Goal: Information Seeking & Learning: Learn about a topic

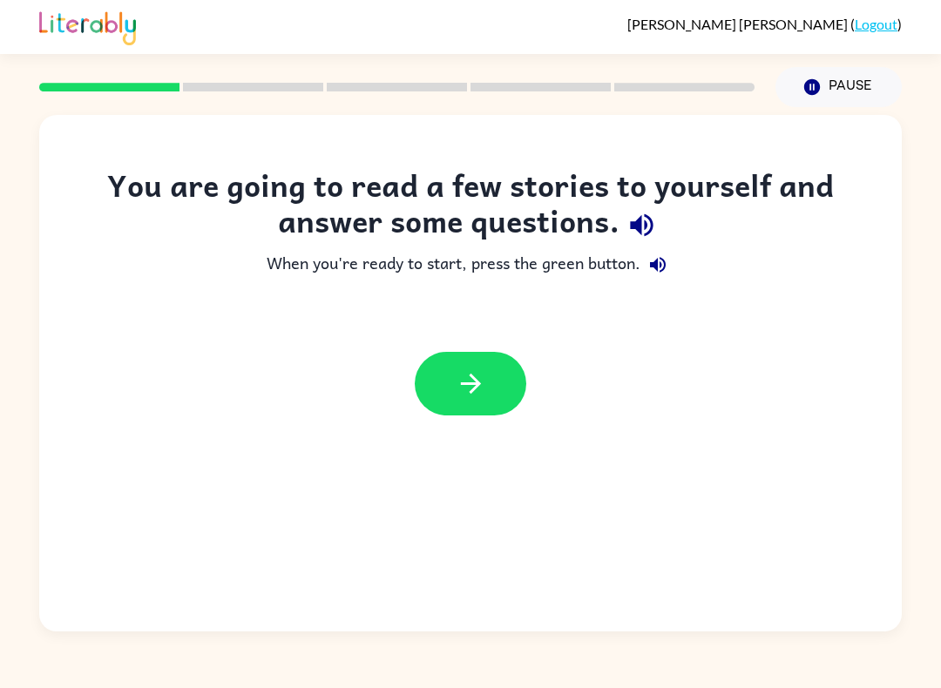
click at [491, 398] on button "button" at bounding box center [470, 384] width 111 height 64
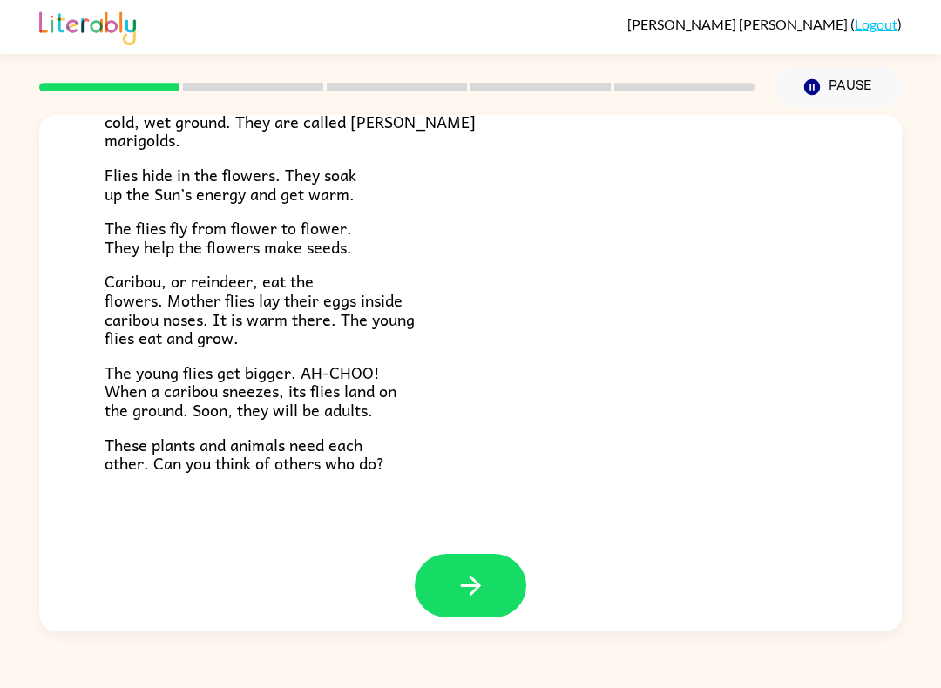
scroll to position [327, 0]
click at [409, 582] on div at bounding box center [470, 600] width 862 height 90
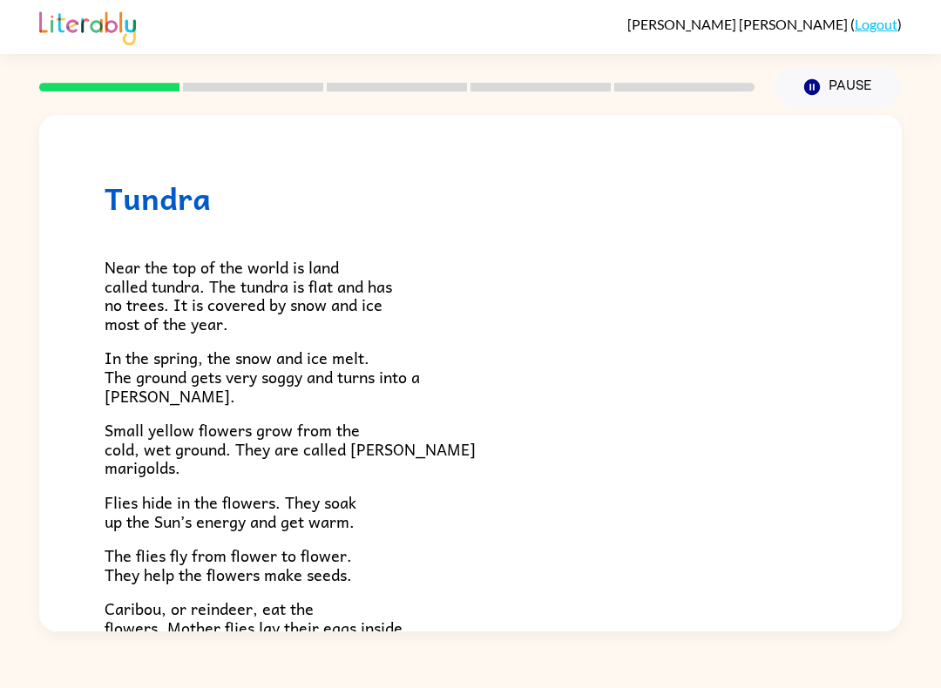
scroll to position [0, 0]
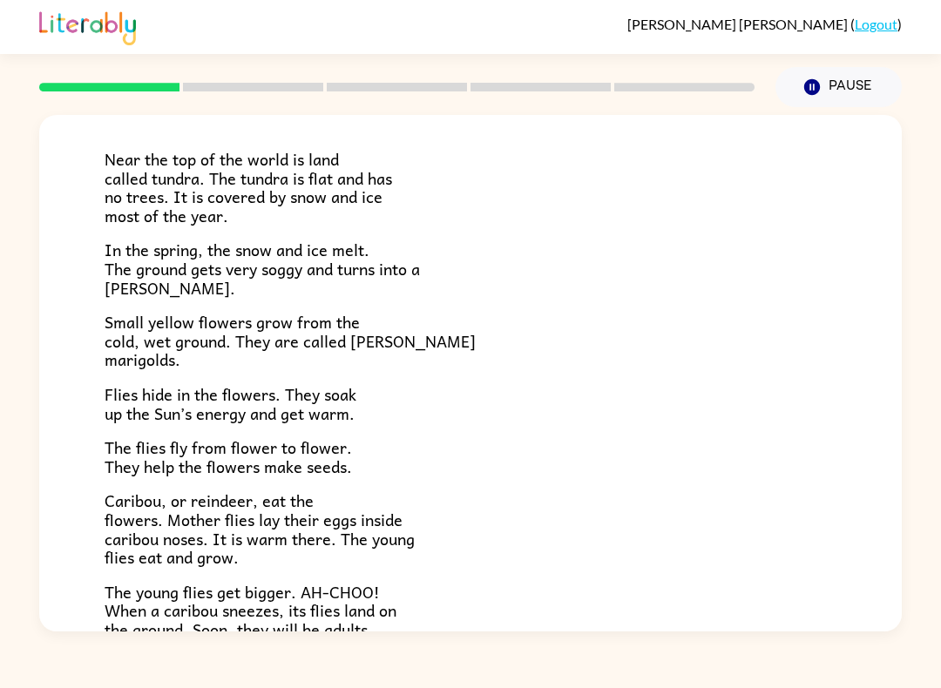
click at [647, 630] on div "Near the top of the world is land called tundra. The tundra is flat and has no …" at bounding box center [471, 400] width 732 height 584
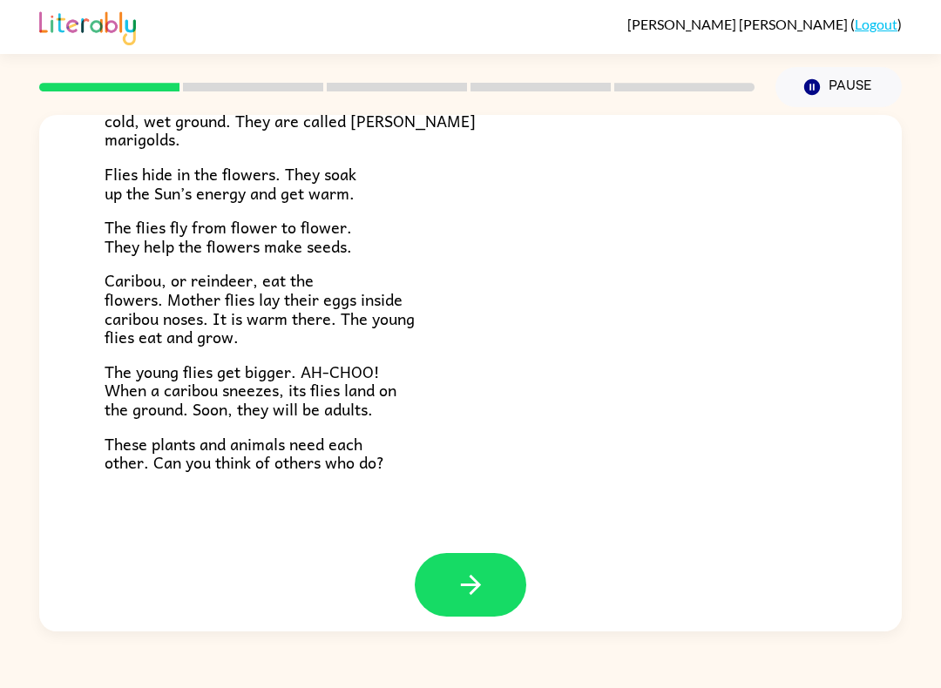
scroll to position [327, 0]
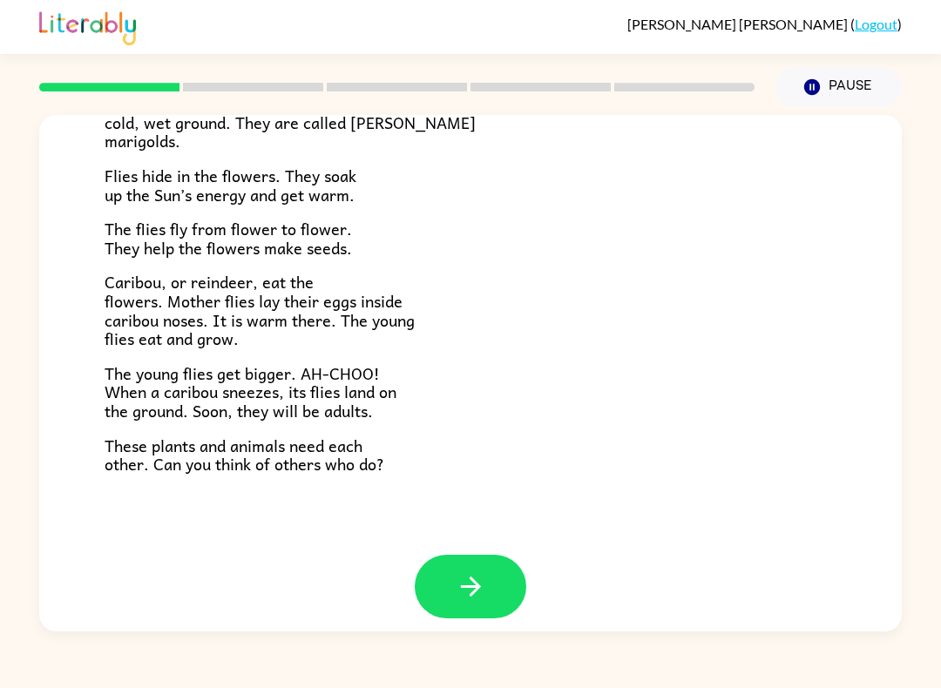
click at [465, 555] on button "button" at bounding box center [470, 587] width 111 height 64
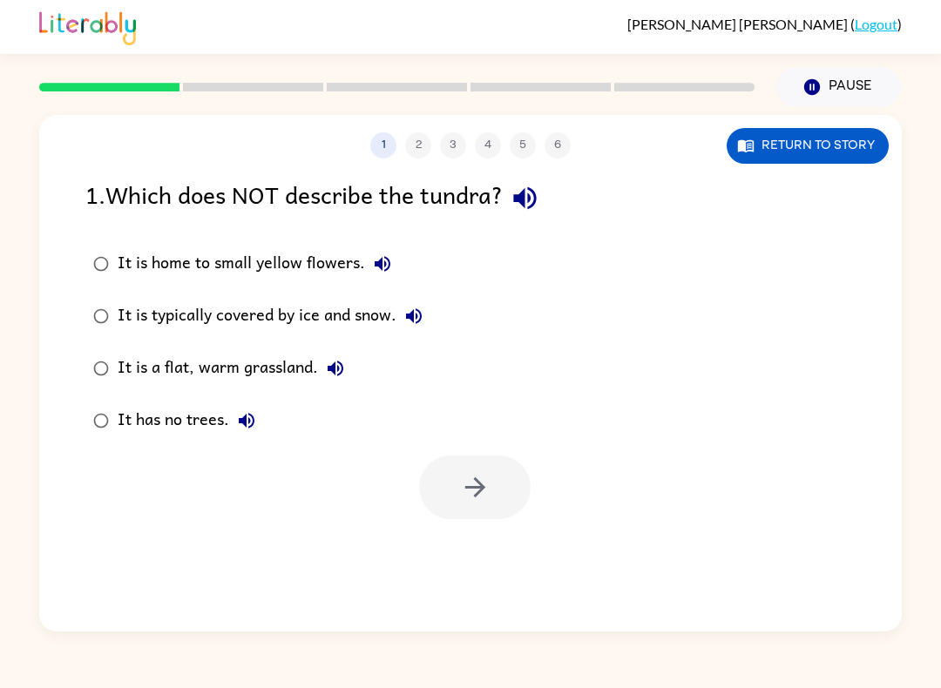
click at [232, 419] on button "It has no trees." at bounding box center [246, 420] width 35 height 35
click at [239, 421] on icon "button" at bounding box center [247, 421] width 16 height 16
click at [468, 496] on icon "button" at bounding box center [475, 487] width 30 height 30
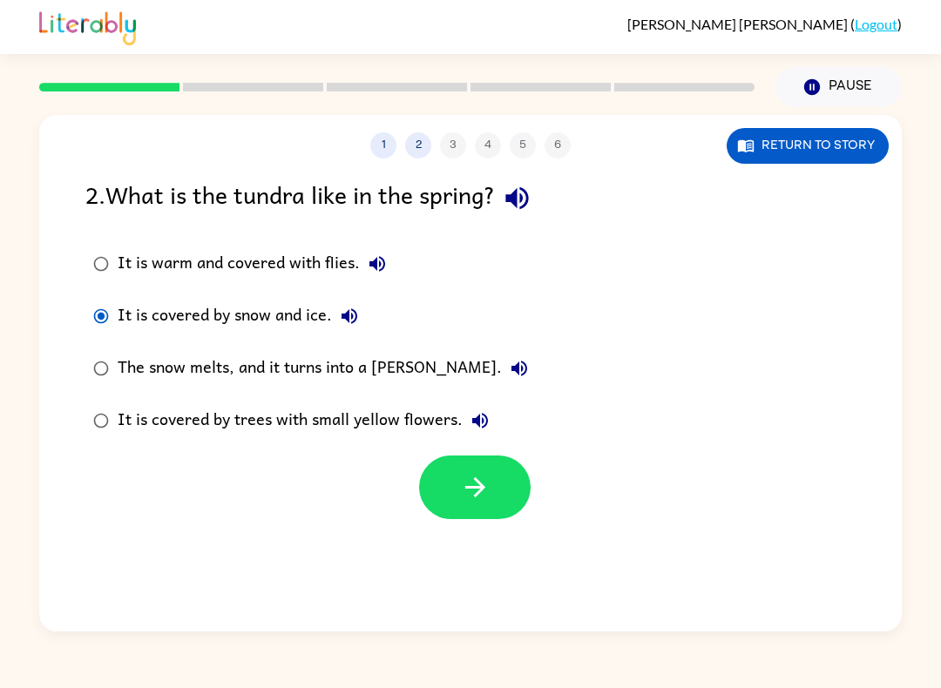
click at [491, 505] on button "button" at bounding box center [474, 487] width 111 height 64
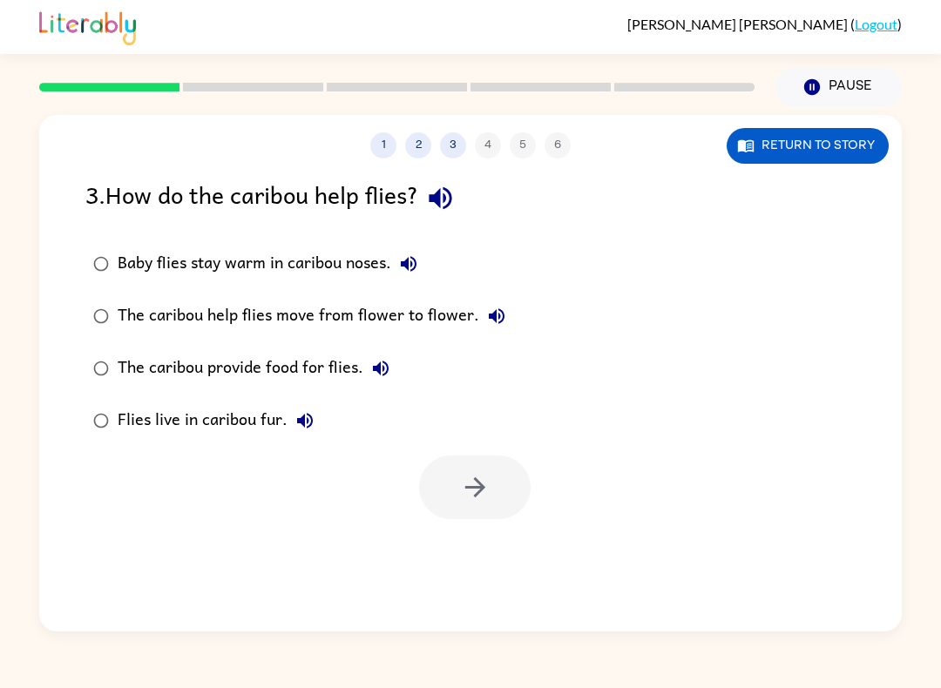
click at [374, 367] on icon "button" at bounding box center [380, 368] width 21 height 21
click at [468, 489] on icon "button" at bounding box center [474, 487] width 20 height 20
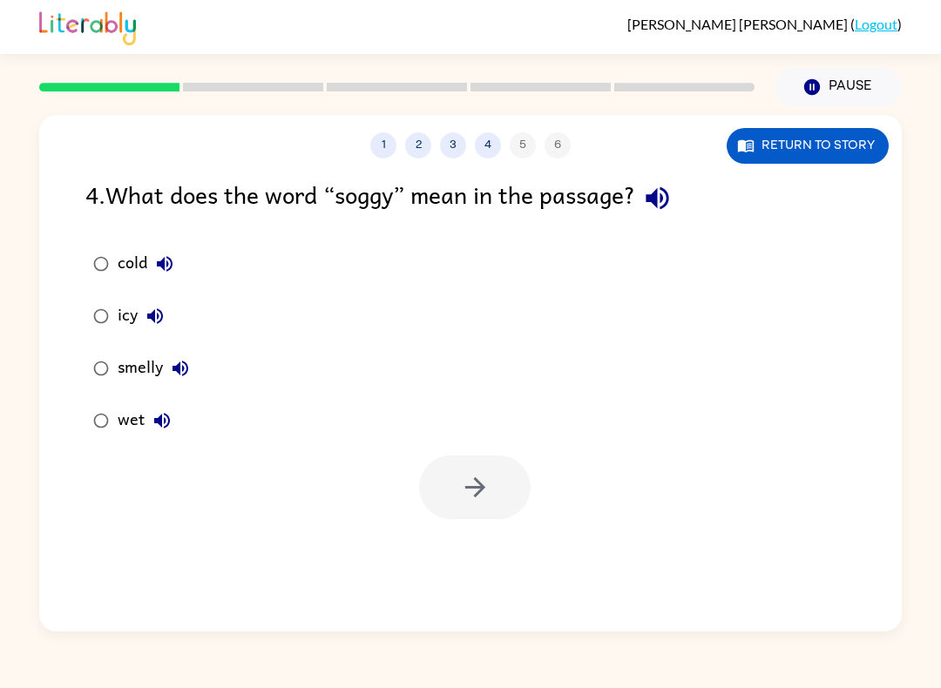
click at [158, 327] on icon "button" at bounding box center [155, 316] width 21 height 21
click at [77, 318] on label "icy" at bounding box center [141, 316] width 131 height 52
click at [495, 503] on button "button" at bounding box center [474, 487] width 111 height 64
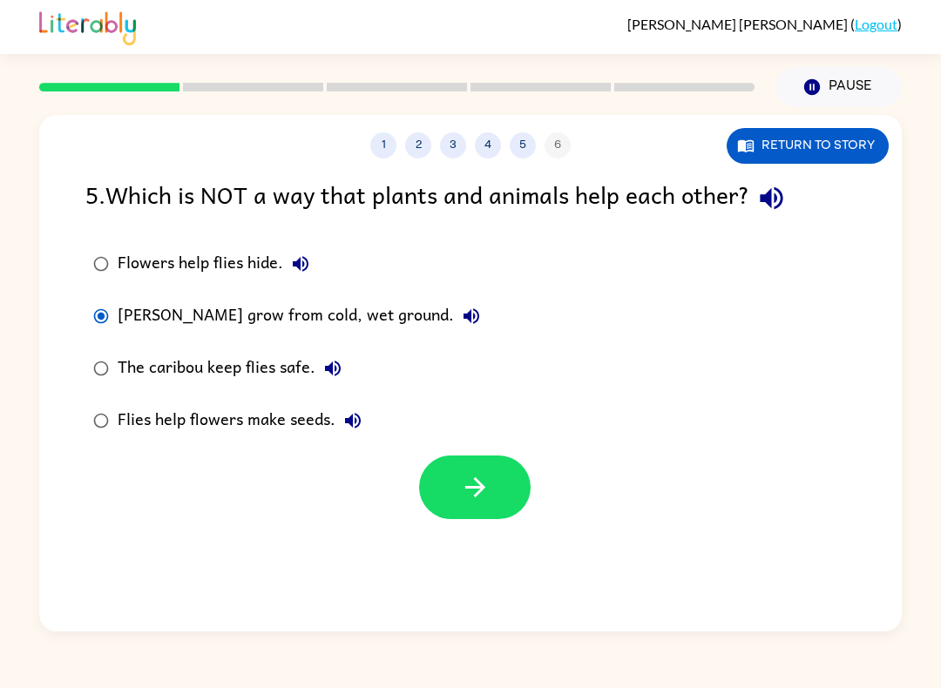
click at [478, 484] on icon "button" at bounding box center [474, 487] width 20 height 20
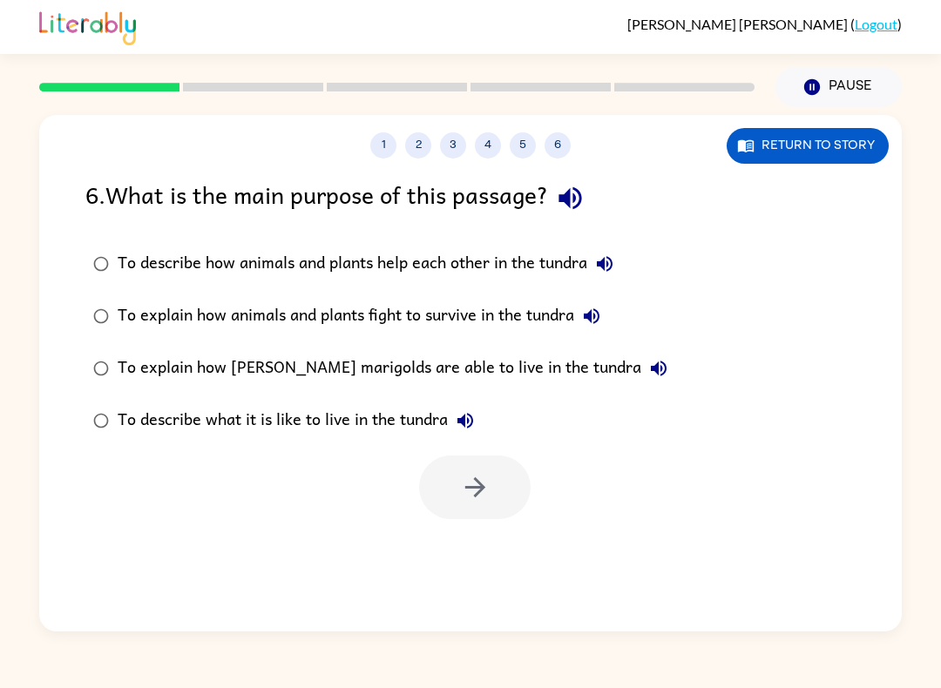
click at [490, 491] on div at bounding box center [474, 487] width 111 height 64
click at [490, 490] on div at bounding box center [474, 487] width 111 height 64
click at [491, 491] on div at bounding box center [474, 487] width 111 height 64
click at [833, 141] on button "Return to story" at bounding box center [807, 146] width 162 height 36
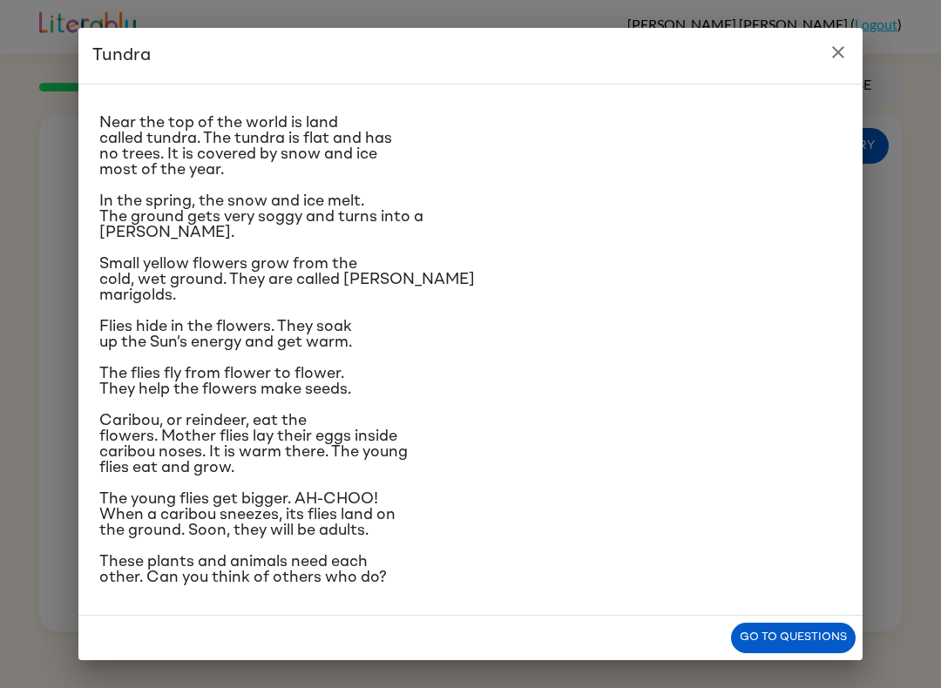
scroll to position [74, 0]
click at [753, 638] on button "Go to questions" at bounding box center [793, 638] width 125 height 30
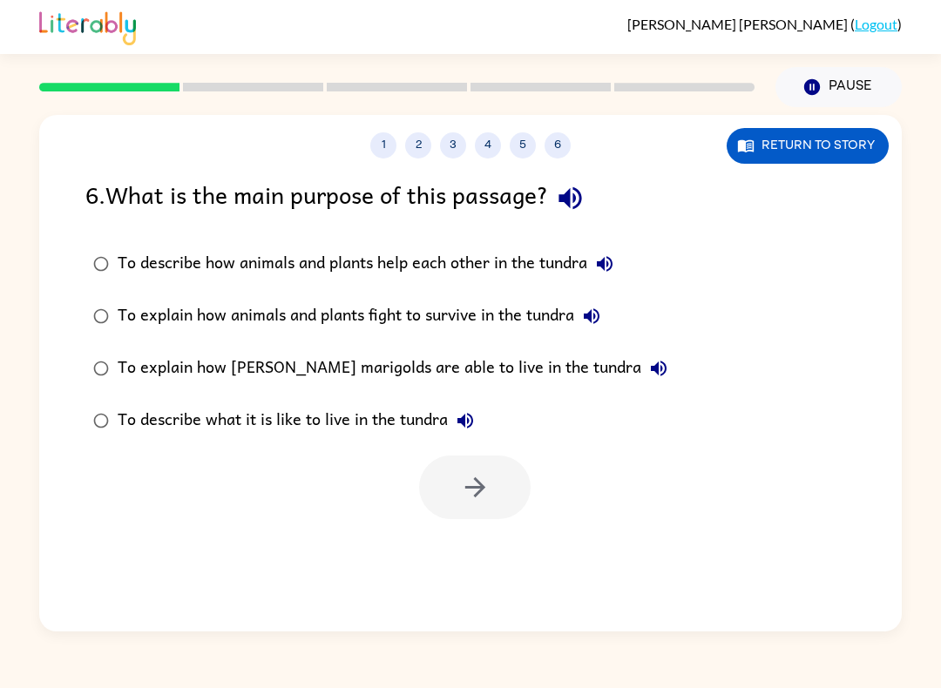
click at [496, 498] on div at bounding box center [474, 487] width 111 height 64
click at [580, 203] on icon "button" at bounding box center [569, 198] width 23 height 23
click at [474, 493] on icon "button" at bounding box center [475, 487] width 30 height 30
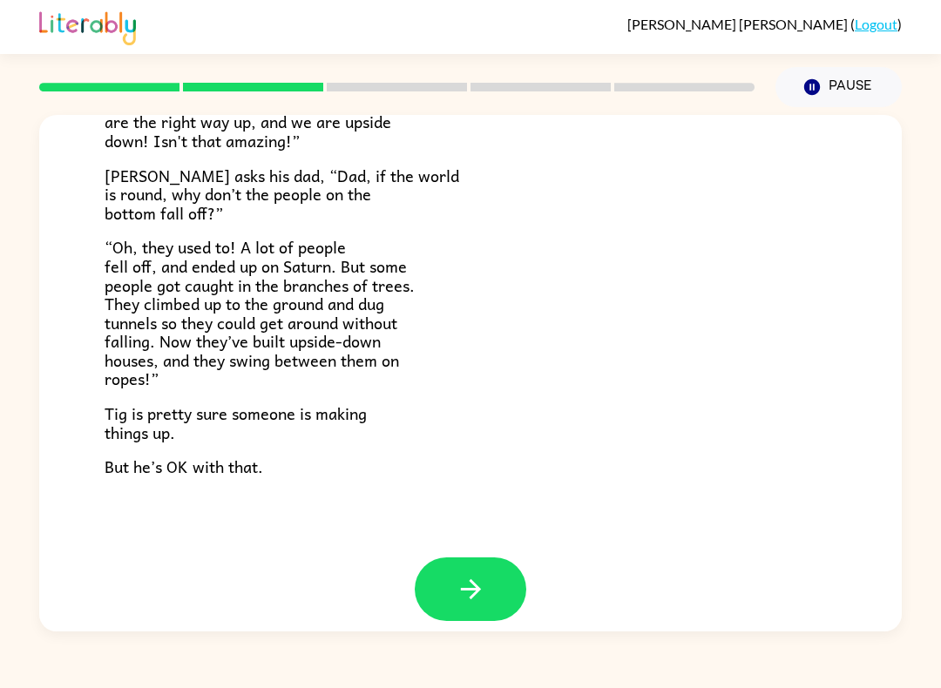
scroll to position [470, 0]
click at [470, 577] on icon "button" at bounding box center [470, 590] width 30 height 30
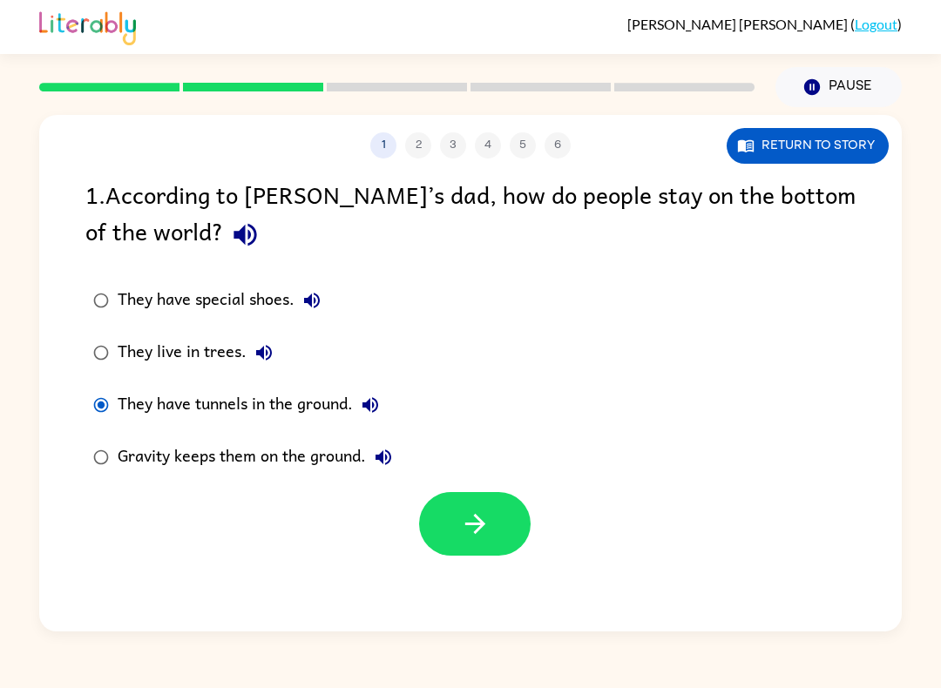
click at [442, 523] on button "button" at bounding box center [474, 524] width 111 height 64
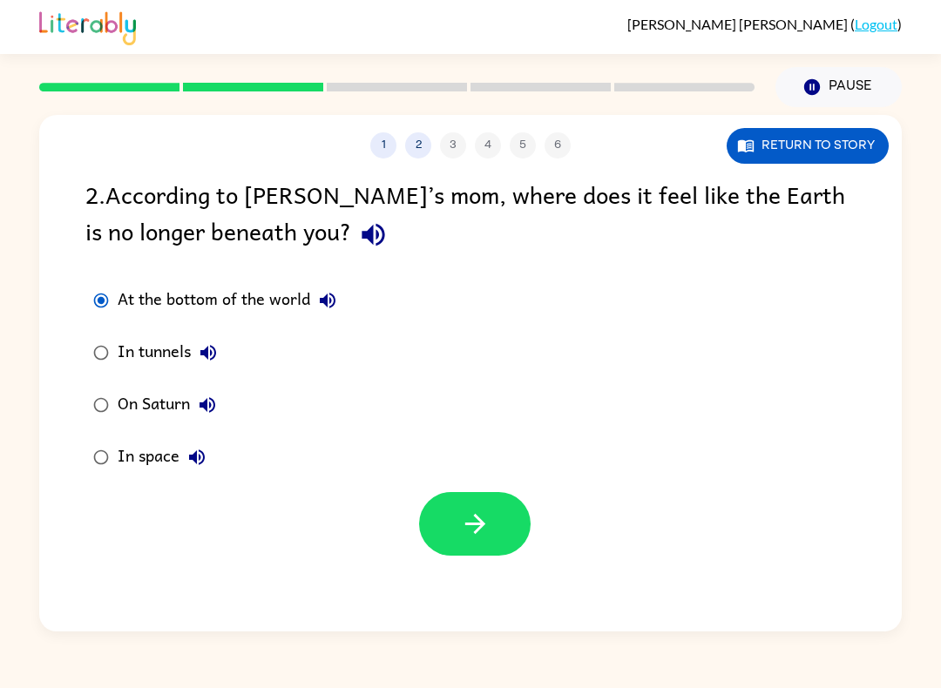
click at [460, 543] on button "button" at bounding box center [474, 524] width 111 height 64
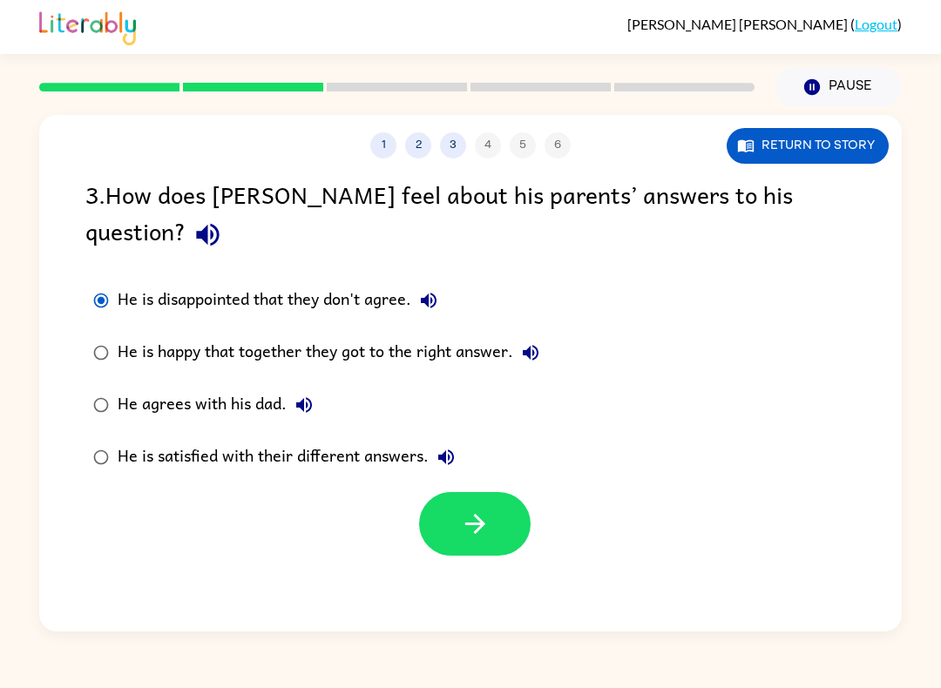
click at [489, 492] on button "button" at bounding box center [474, 524] width 111 height 64
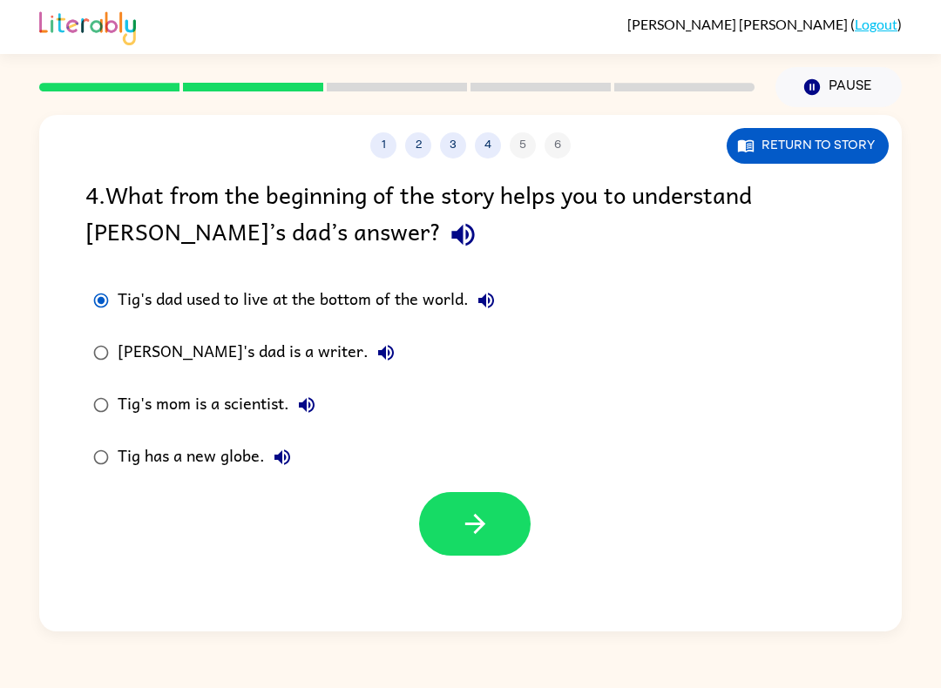
click at [441, 524] on button "button" at bounding box center [474, 524] width 111 height 64
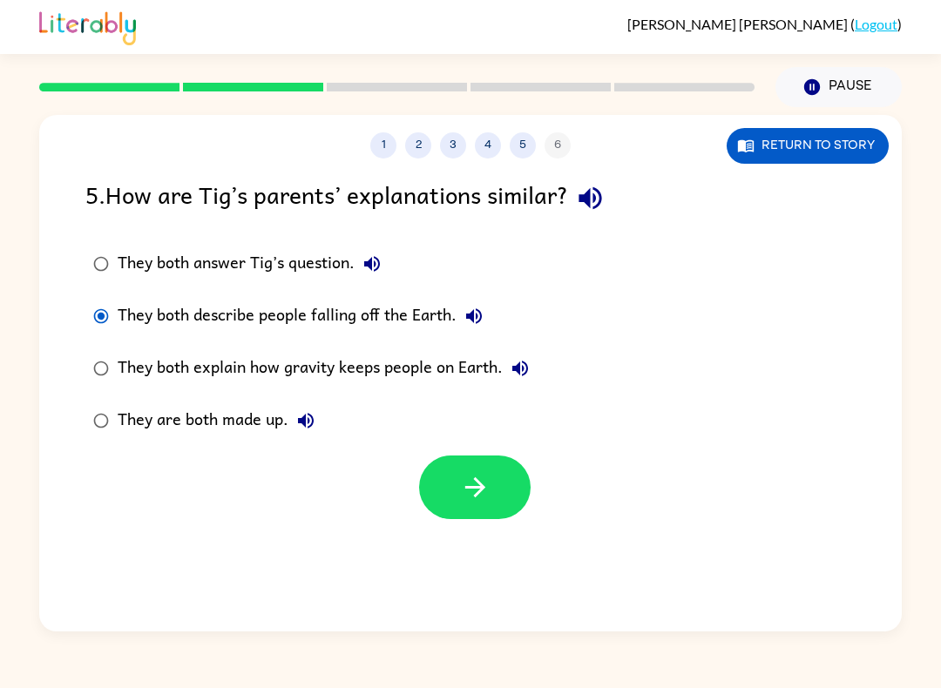
click at [442, 476] on button "button" at bounding box center [474, 487] width 111 height 64
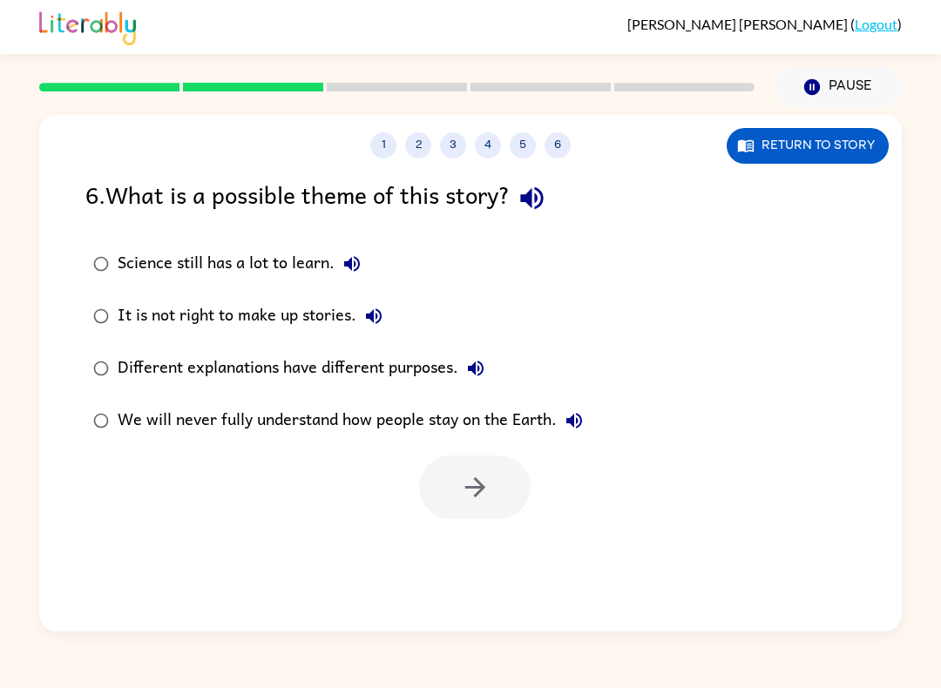
click at [131, 360] on div "Different explanations have different purposes." at bounding box center [305, 368] width 375 height 35
click at [432, 489] on button "button" at bounding box center [474, 487] width 111 height 64
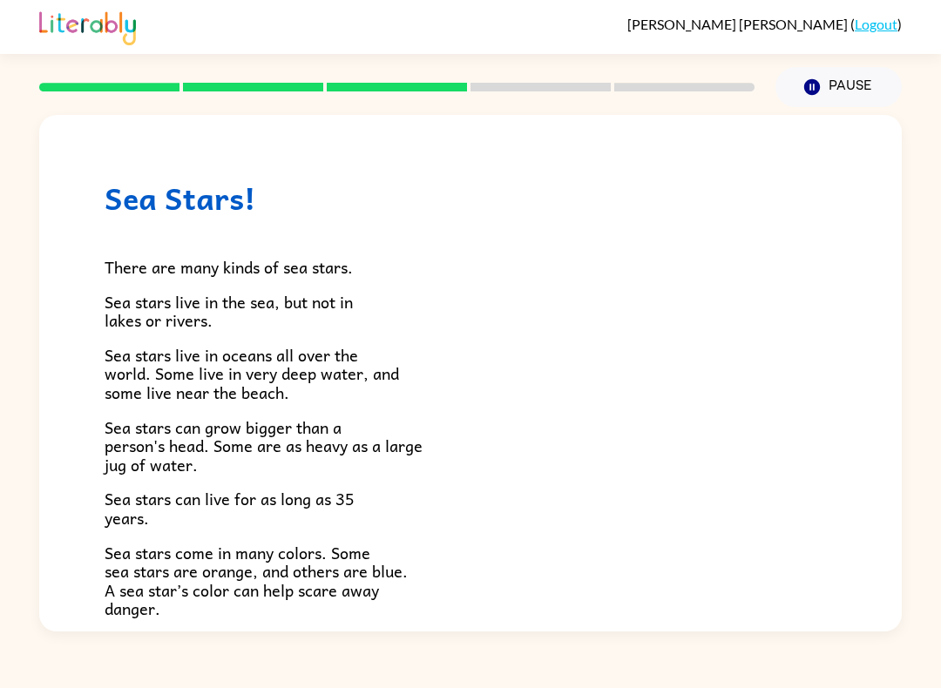
click at [96, 369] on div "Sea Stars! There are many kinds of sea stars. Sea stars live in the sea, but no…" at bounding box center [470, 570] width 862 height 910
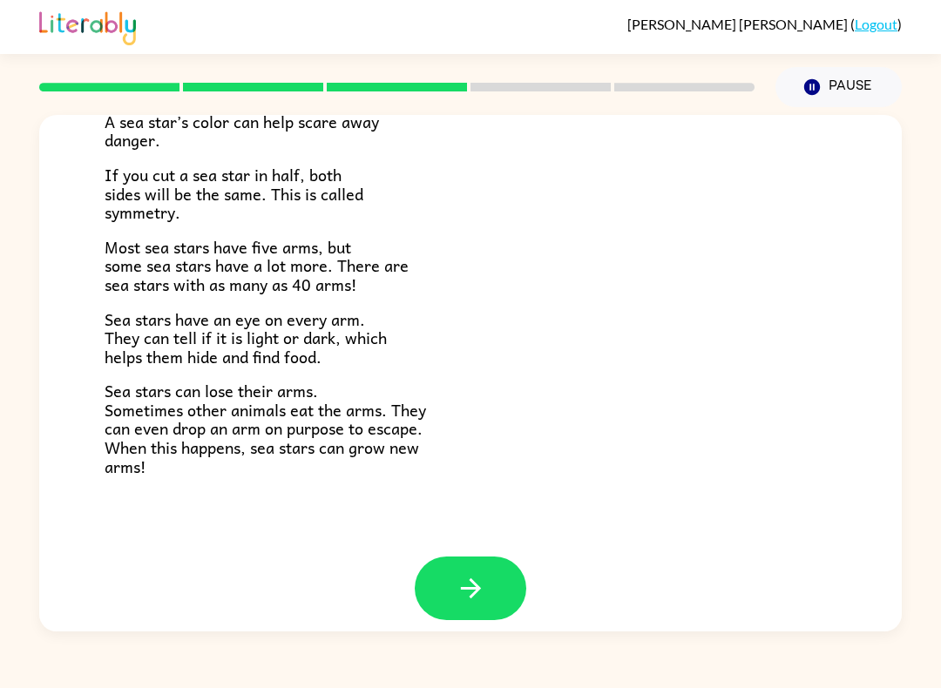
scroll to position [468, 0]
click at [474, 574] on icon "button" at bounding box center [470, 589] width 30 height 30
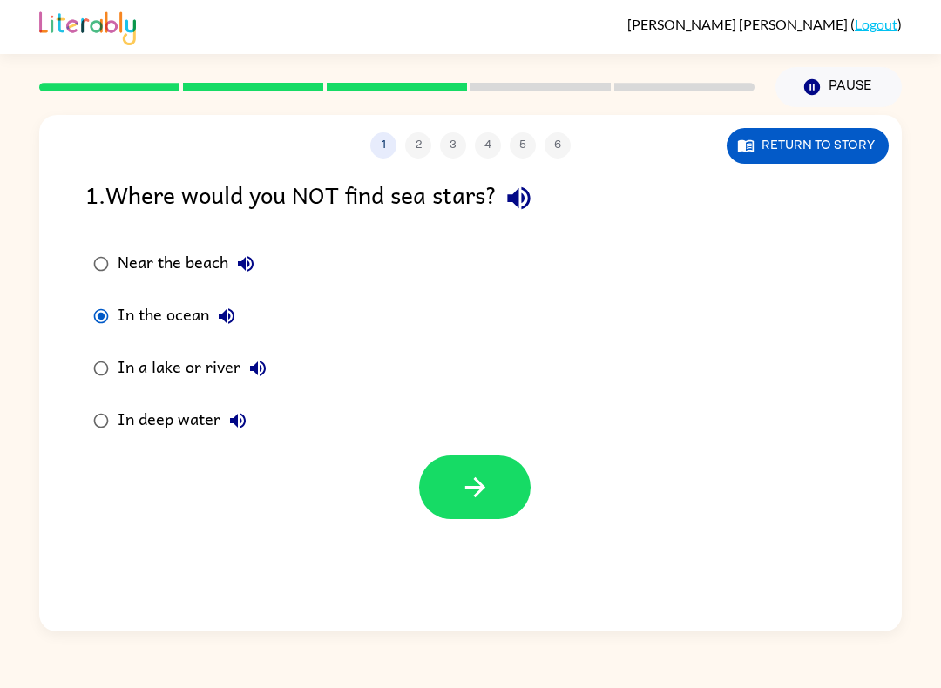
click at [444, 478] on button "button" at bounding box center [474, 487] width 111 height 64
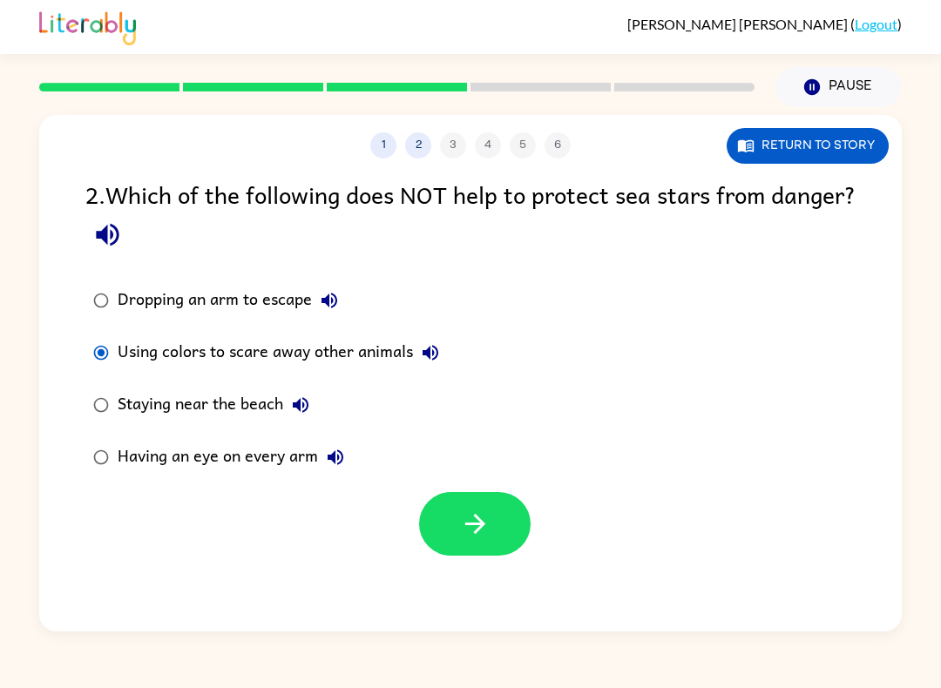
click at [471, 515] on icon "button" at bounding box center [475, 524] width 30 height 30
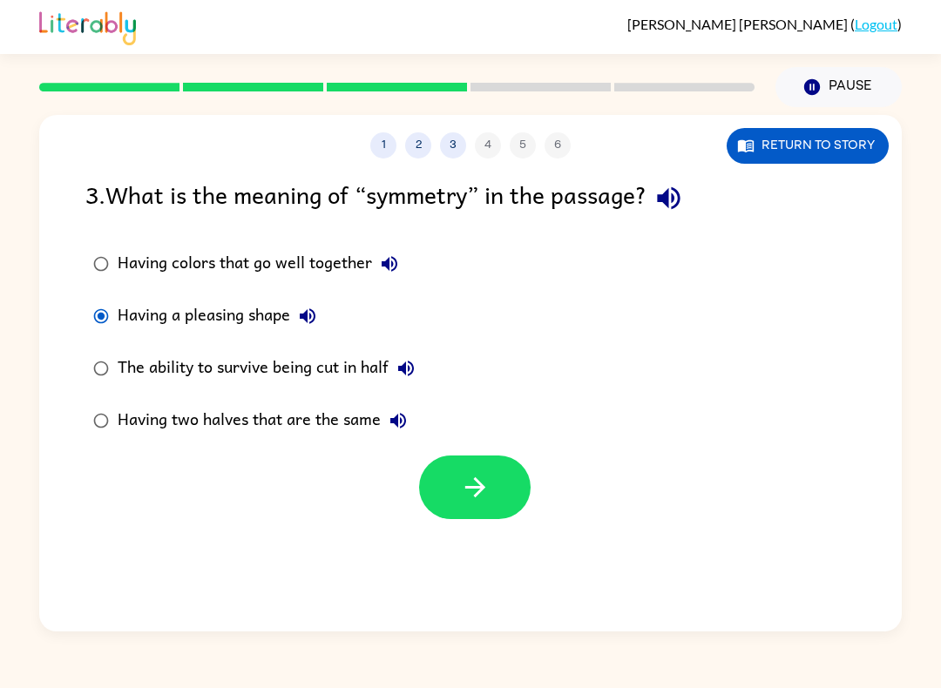
click at [454, 498] on button "button" at bounding box center [474, 487] width 111 height 64
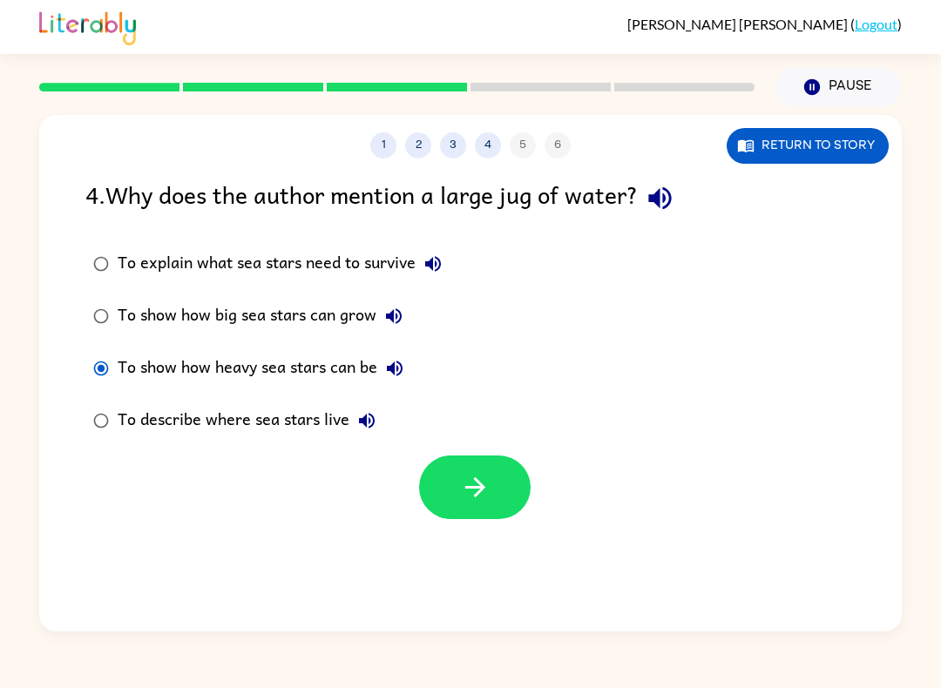
click at [456, 486] on button "button" at bounding box center [474, 487] width 111 height 64
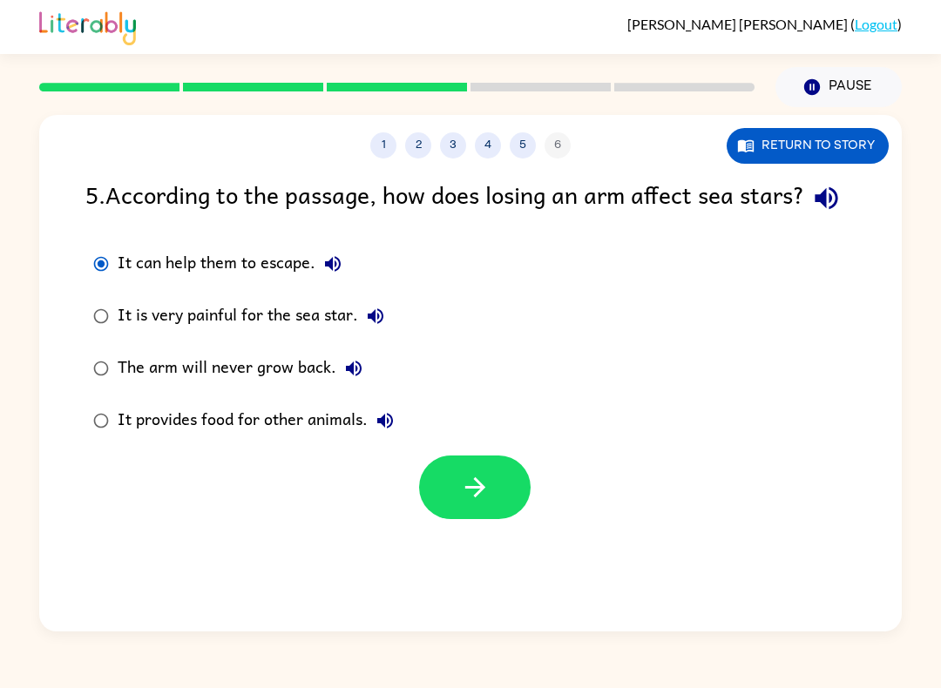
click at [494, 519] on button "button" at bounding box center [474, 487] width 111 height 64
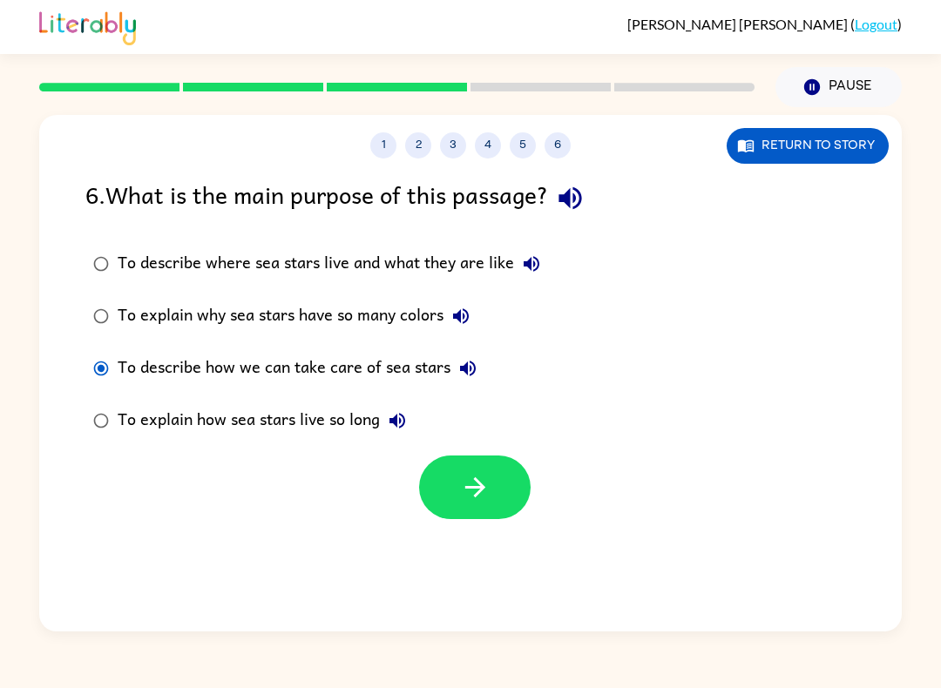
click at [481, 482] on icon "button" at bounding box center [475, 487] width 30 height 30
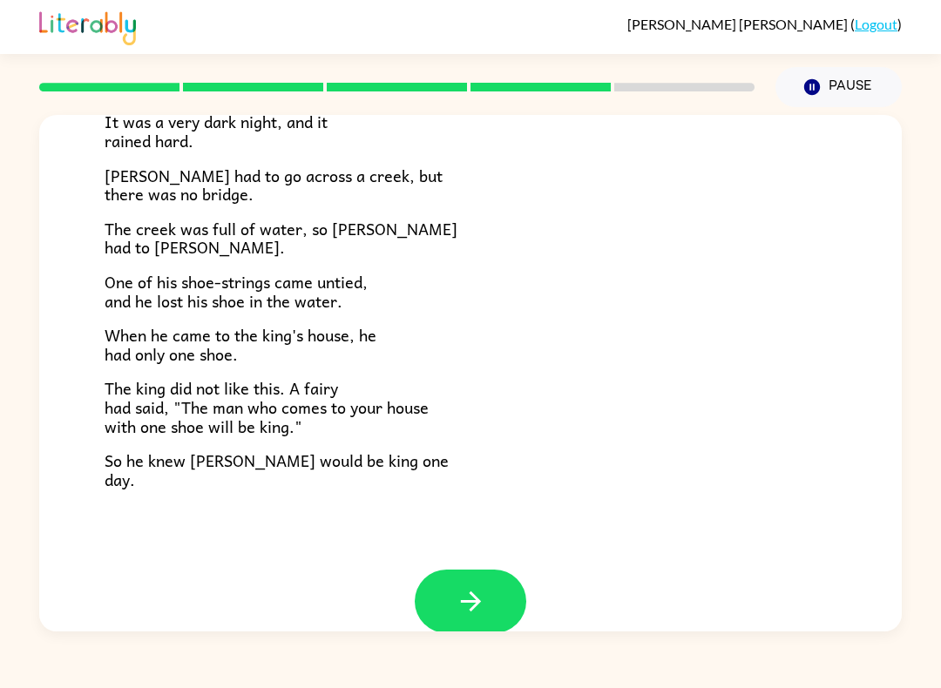
scroll to position [252, 0]
click at [452, 584] on button "button" at bounding box center [470, 602] width 111 height 64
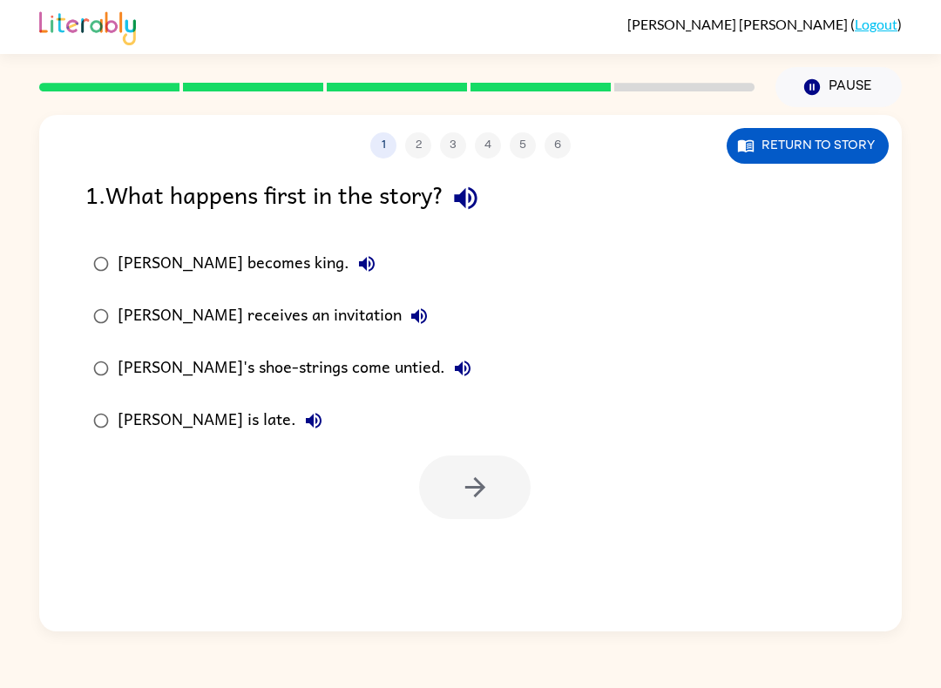
scroll to position [0, 0]
click at [475, 470] on button "button" at bounding box center [474, 487] width 111 height 64
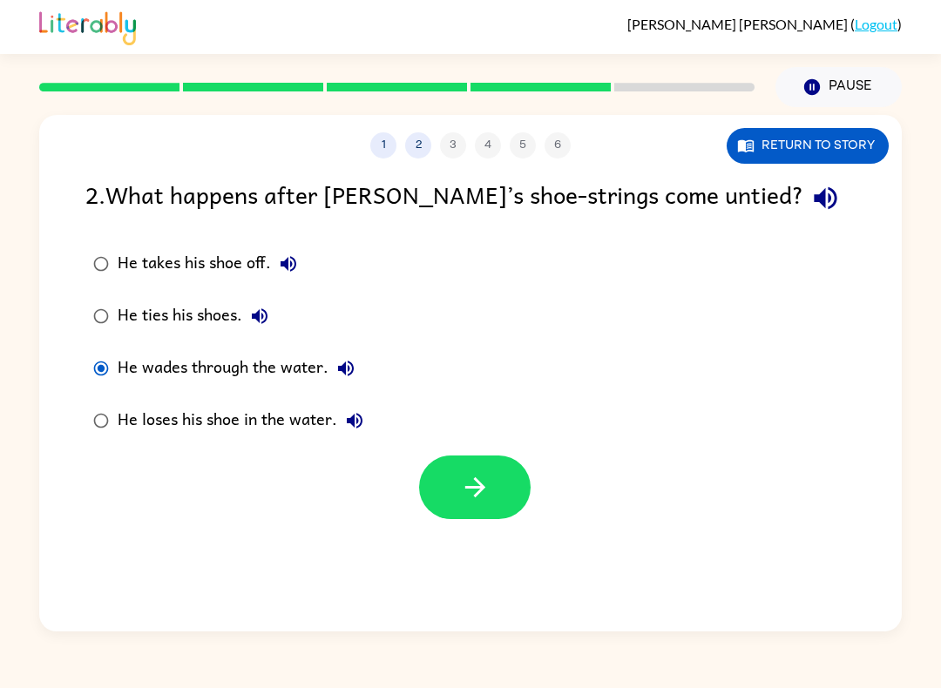
click at [453, 474] on button "button" at bounding box center [474, 487] width 111 height 64
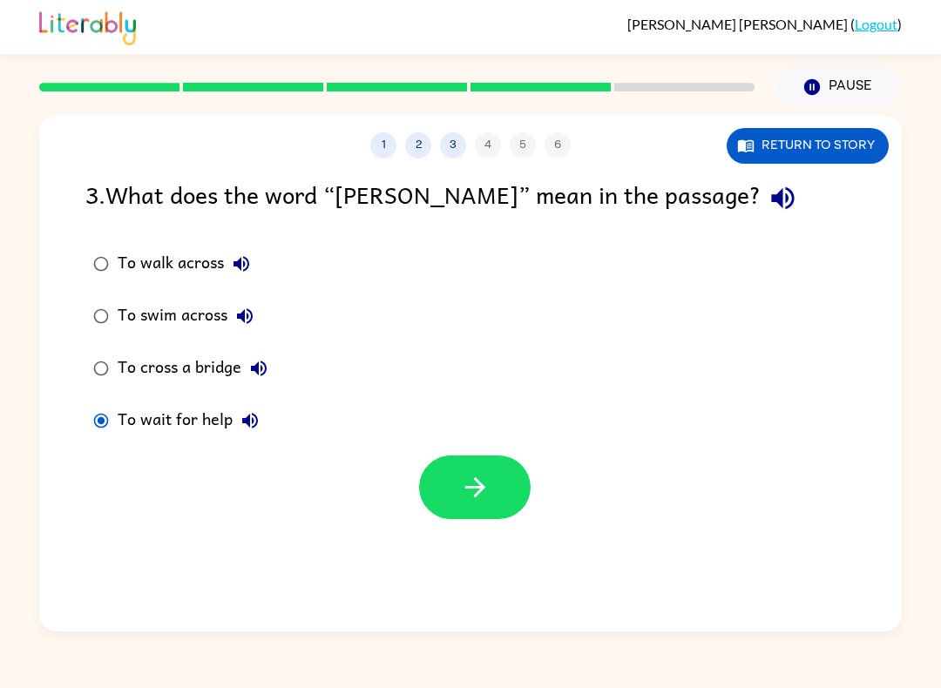
click at [449, 502] on button "button" at bounding box center [474, 487] width 111 height 64
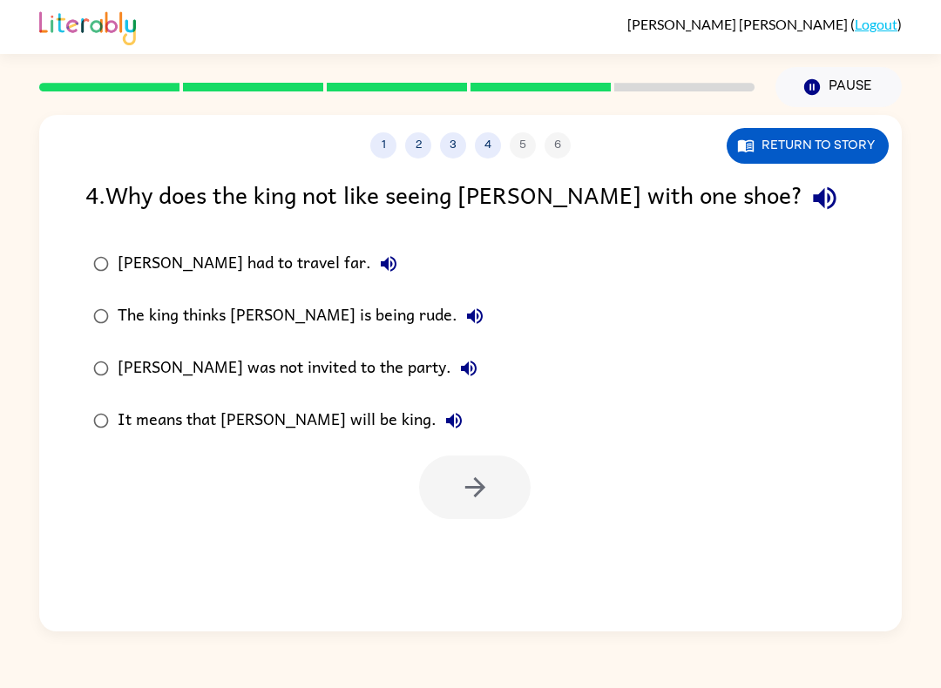
click at [93, 347] on label "[PERSON_NAME] was not invited to the party." at bounding box center [288, 368] width 425 height 52
click at [474, 481] on icon "button" at bounding box center [475, 487] width 30 height 30
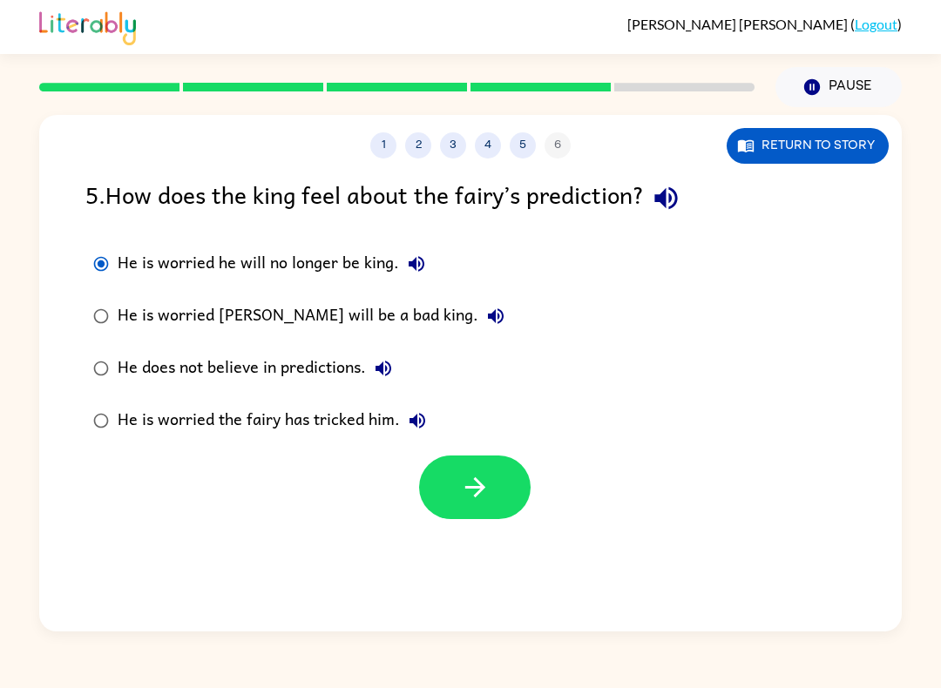
click at [460, 491] on icon "button" at bounding box center [475, 487] width 30 height 30
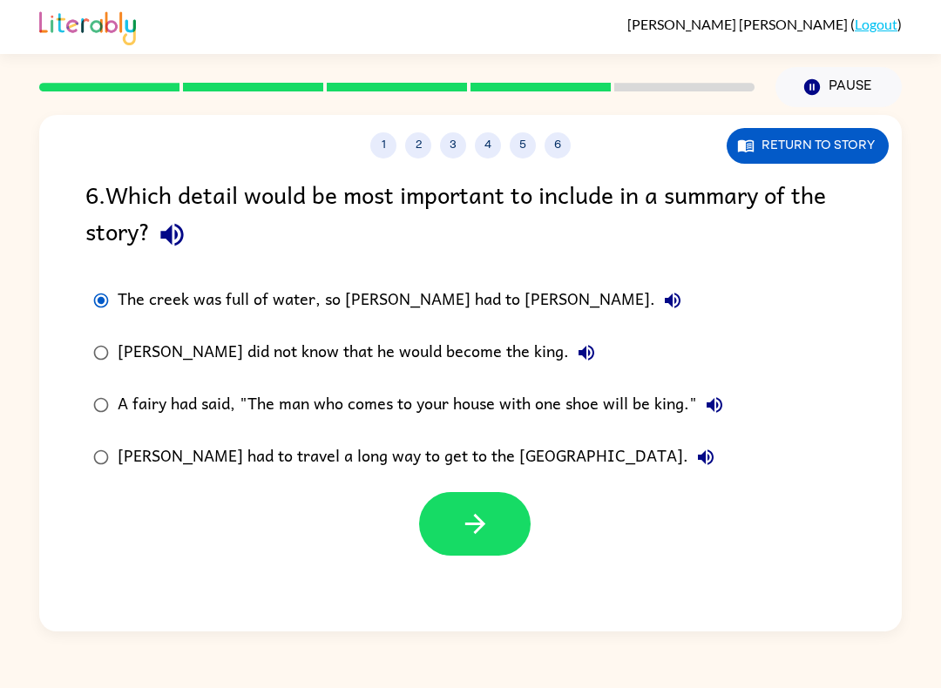
click at [451, 483] on label "[PERSON_NAME] had to travel a long way to get to the [GEOGRAPHIC_DATA]." at bounding box center [408, 457] width 664 height 52
click at [457, 530] on button "button" at bounding box center [474, 524] width 111 height 64
